Goal: Transaction & Acquisition: Purchase product/service

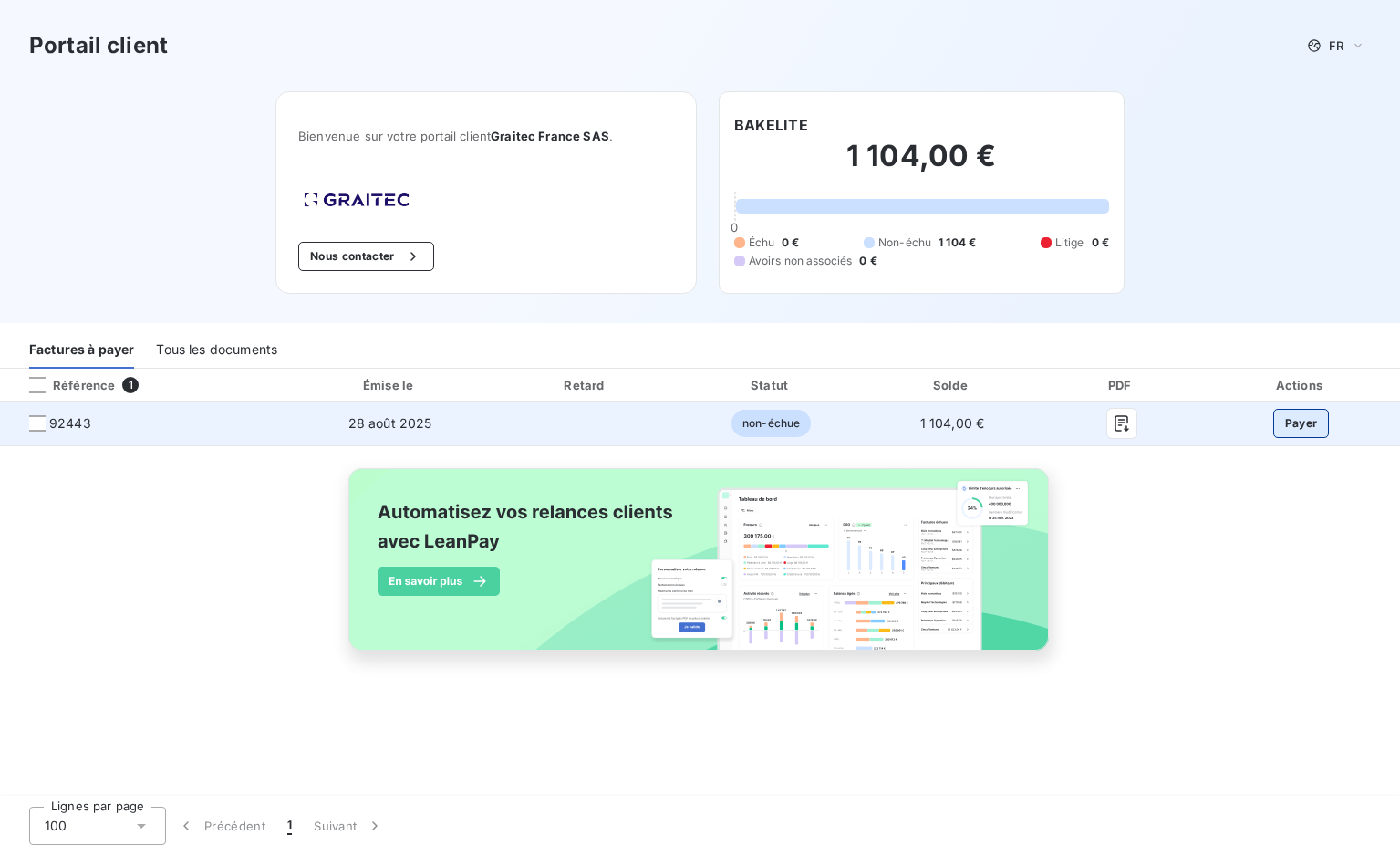
click at [1294, 433] on button "Payer" at bounding box center [1302, 423] width 57 height 29
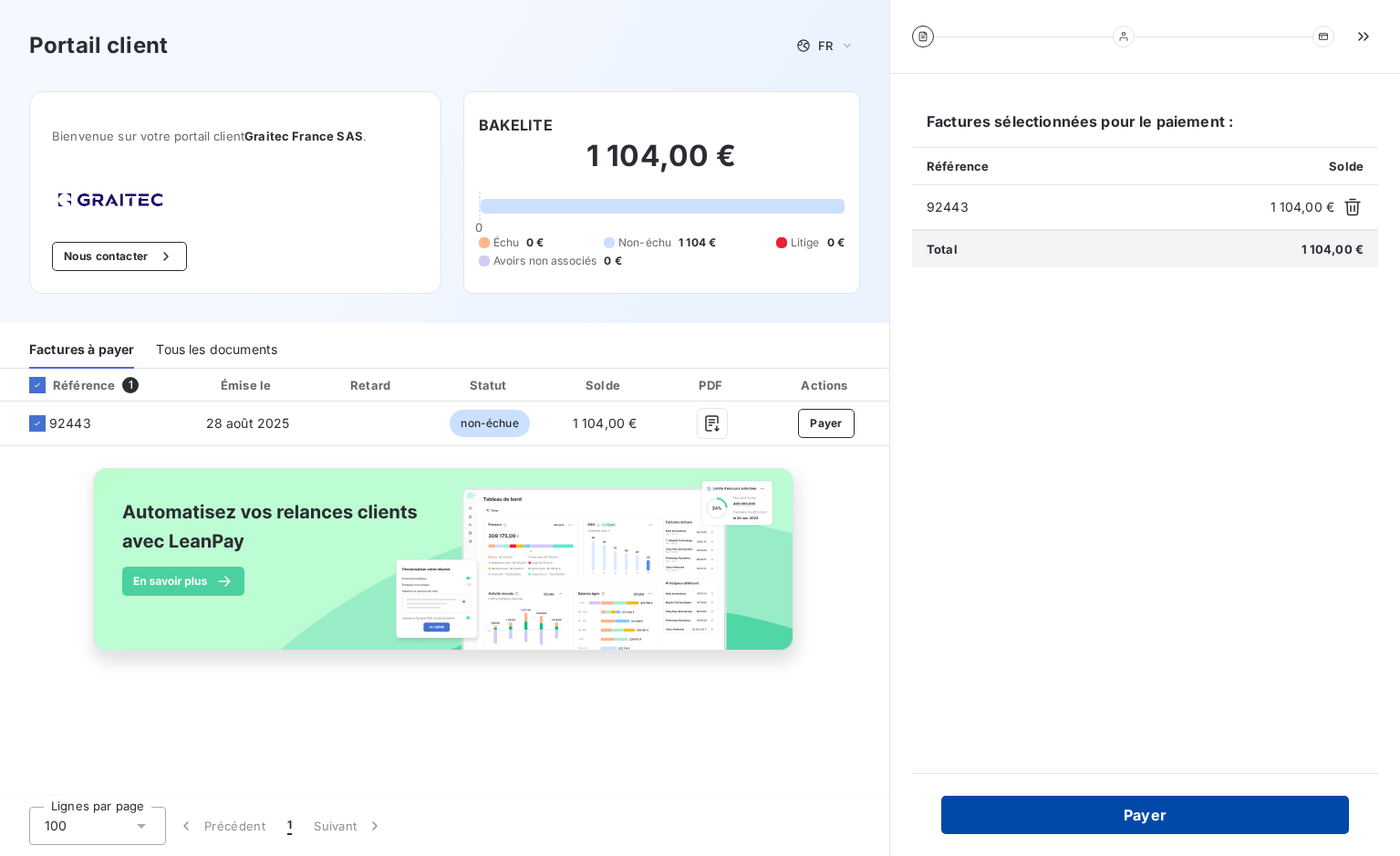
click at [1082, 804] on button "Payer" at bounding box center [1145, 814] width 408 height 38
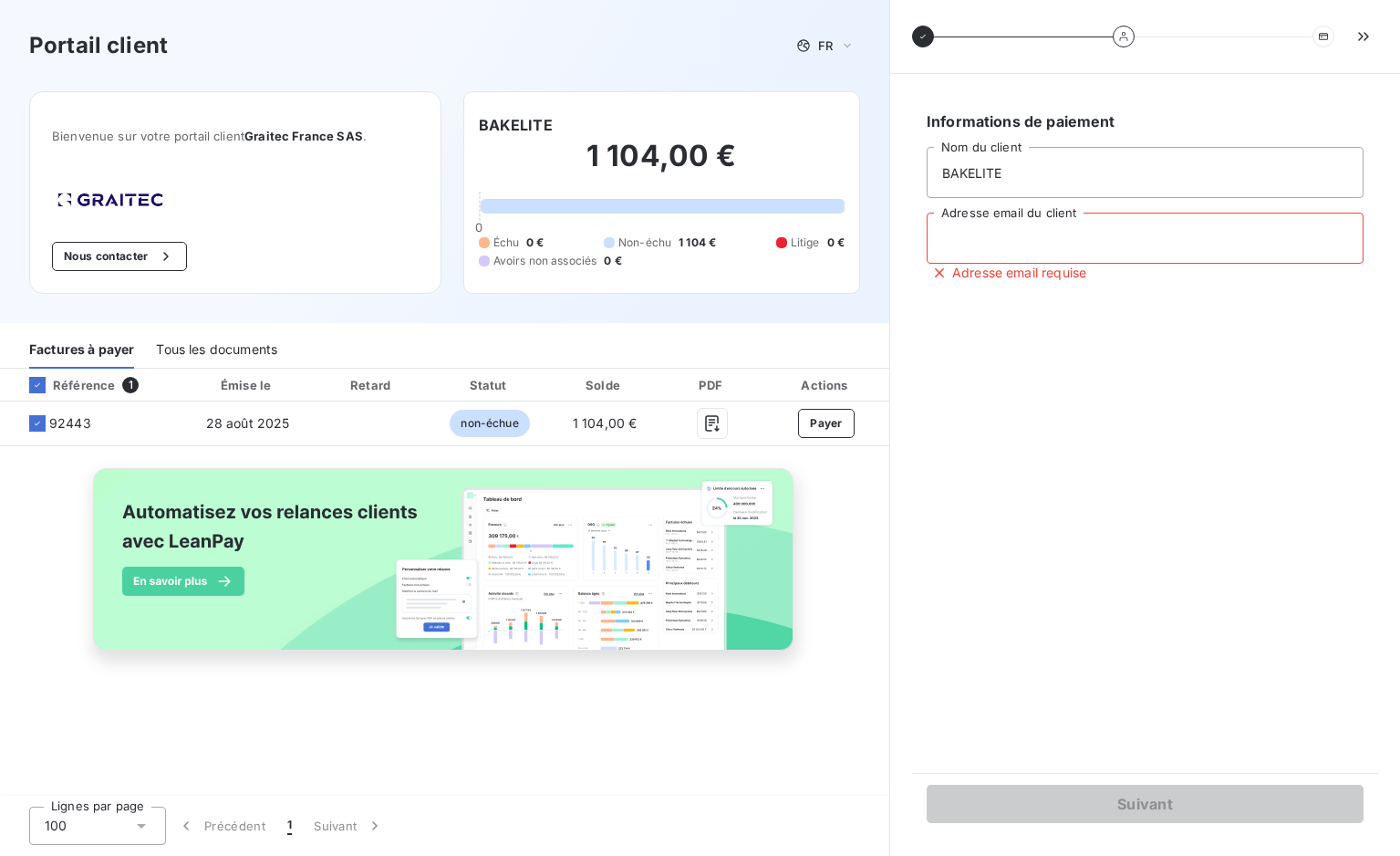
click at [962, 245] on input "Adresse email du client" at bounding box center [1145, 238] width 437 height 51
type input "[EMAIL_ADDRESS][DOMAIN_NAME]"
